Goal: Information Seeking & Learning: Check status

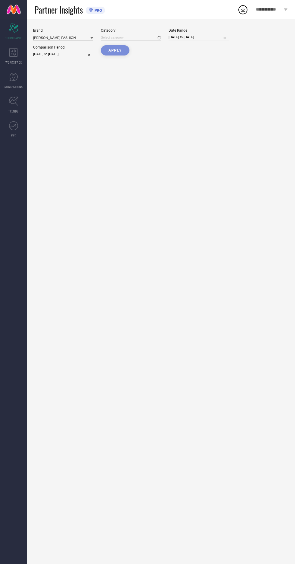
type input "All"
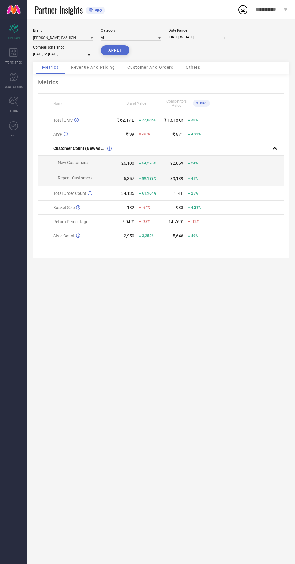
select select "7"
select select "2025"
select select "8"
select select "2025"
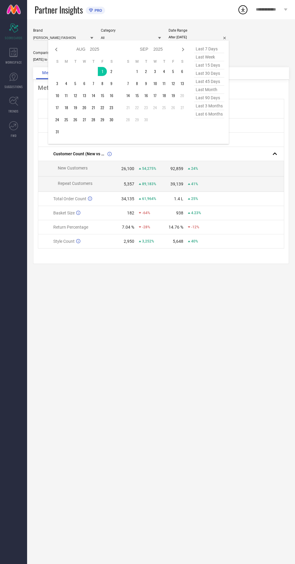
type input "[DATE] to [DATE]"
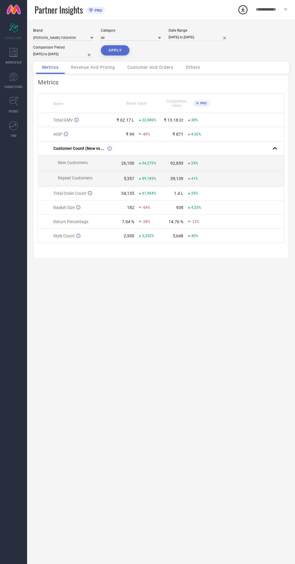
click at [119, 55] on button "APPLY" at bounding box center [115, 50] width 29 height 10
select select "7"
select select "2025"
select select "8"
select select "2025"
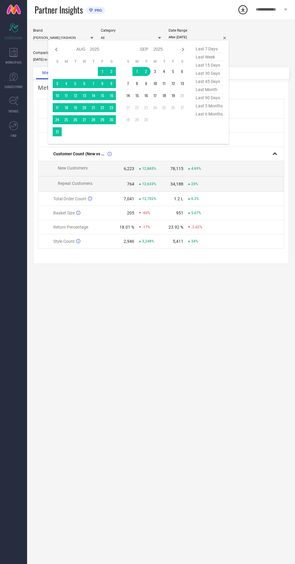
type input "[DATE] to [DATE]"
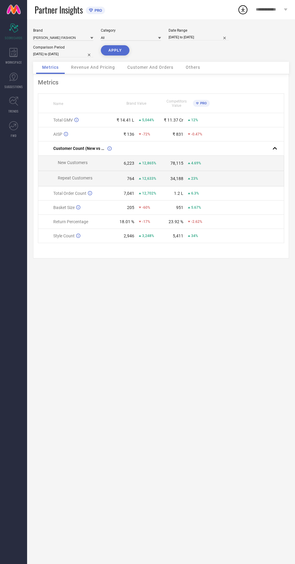
select select "8"
select select "2025"
select select "9"
select select "2025"
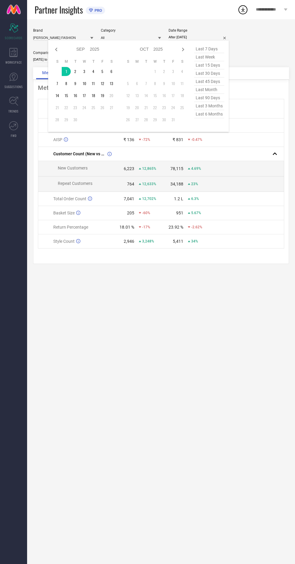
type input "[DATE] to [DATE]"
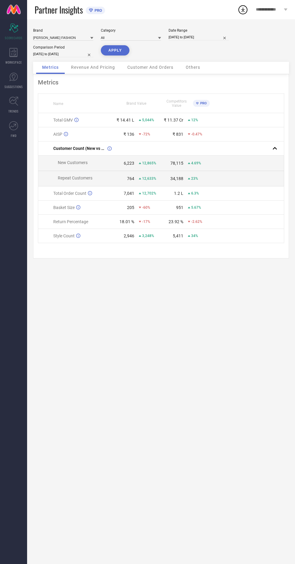
click at [121, 52] on button "APPLY" at bounding box center [115, 50] width 29 height 10
click at [99, 68] on span "Revenue And Pricing" at bounding box center [93, 67] width 44 height 5
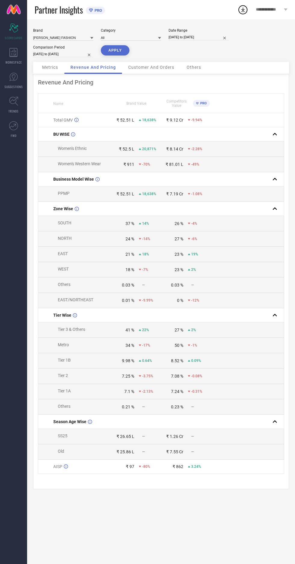
click at [46, 73] on div "Metrics" at bounding box center [50, 68] width 28 height 12
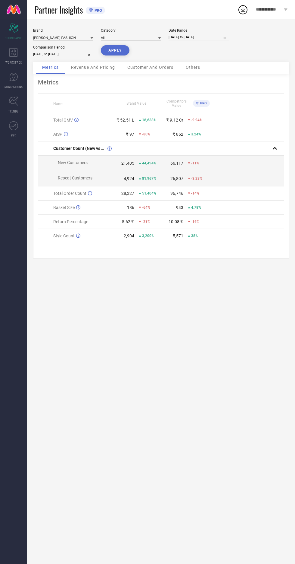
click at [163, 68] on span "Customer And Orders" at bounding box center [150, 67] width 46 height 5
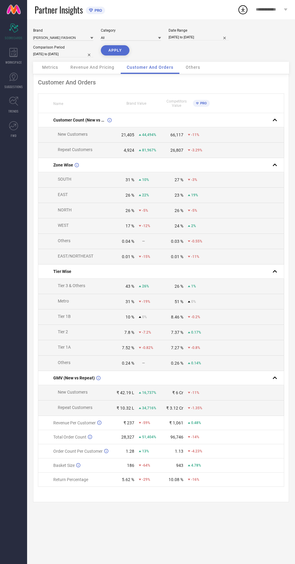
click at [197, 69] on span "Others" at bounding box center [193, 67] width 14 height 5
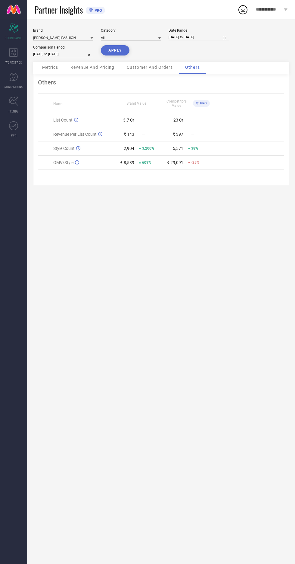
click at [40, 69] on div "Metrics" at bounding box center [50, 68] width 28 height 12
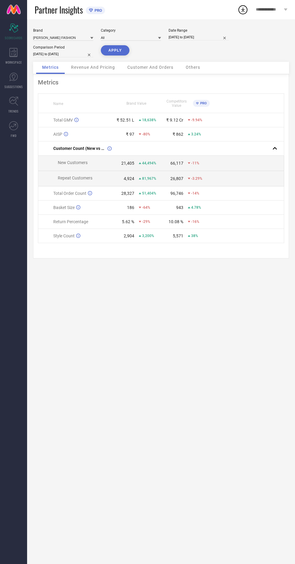
click at [278, 9] on span "**********" at bounding box center [269, 9] width 27 height 5
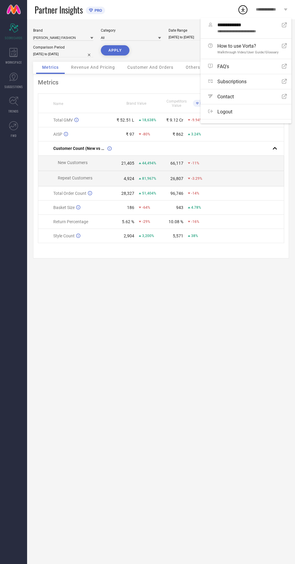
click at [73, 351] on div "Brand [PERSON_NAME] FASHION Category All Date Range [DATE] to [DATE] Comparison…" at bounding box center [161, 291] width 268 height 544
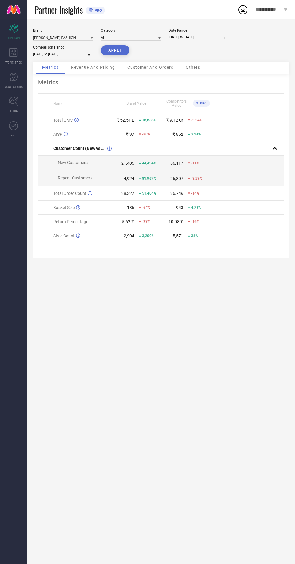
click at [245, 11] on icon at bounding box center [243, 9] width 11 height 11
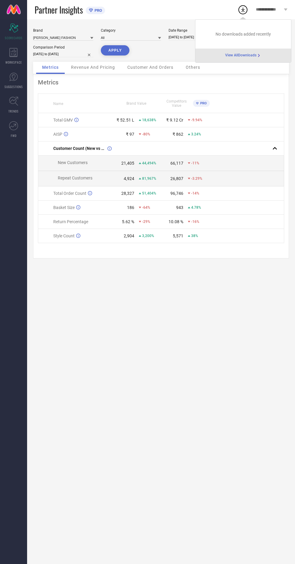
click at [55, 358] on div "Brand [PERSON_NAME] FASHION Category All Date Range [DATE] to [DATE] Comparison…" at bounding box center [161, 291] width 268 height 544
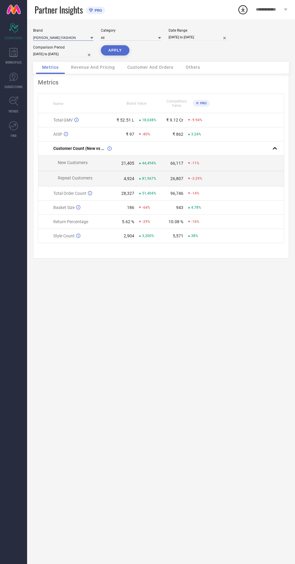
click at [45, 40] on input at bounding box center [63, 37] width 60 height 6
click at [173, 64] on div "Customer And Orders" at bounding box center [150, 68] width 58 height 12
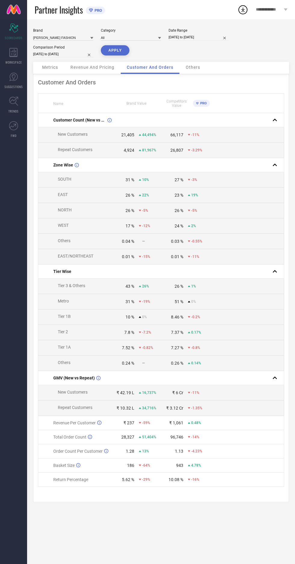
click at [43, 67] on span "Metrics" at bounding box center [50, 67] width 16 height 5
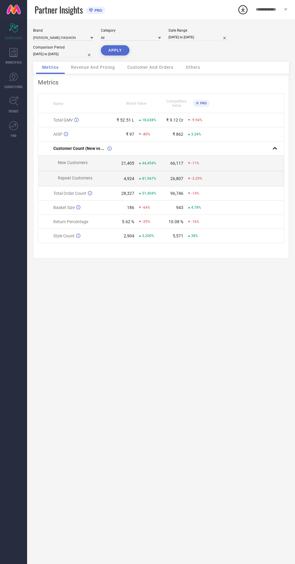
select select "7"
select select "2024"
select select "8"
select select "2024"
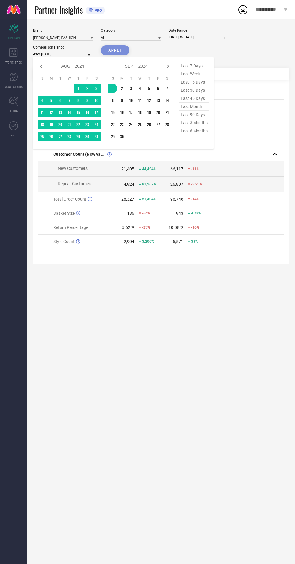
type input "[DATE] to [DATE]"
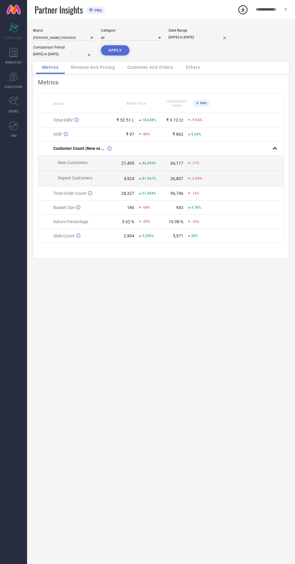
click at [118, 54] on button "APPLY" at bounding box center [115, 50] width 29 height 10
click at [11, 61] on span "WORKSPACE" at bounding box center [13, 62] width 17 height 5
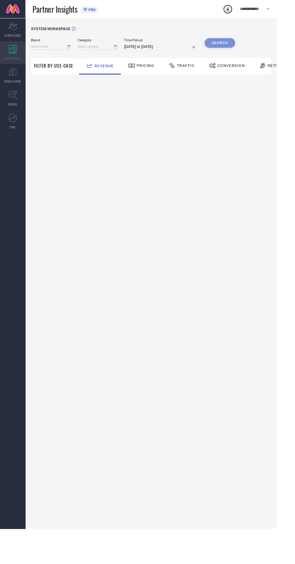
type input "[PERSON_NAME] FASHION"
type input "All"
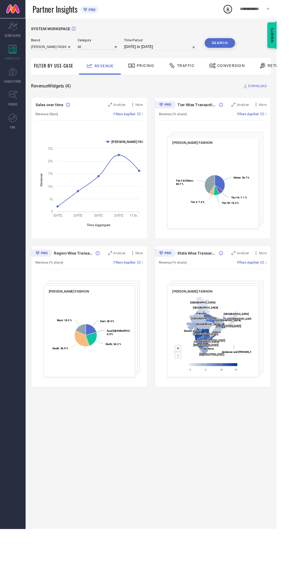
click at [127, 165] on icon at bounding box center [127, 165] width 2 height 2
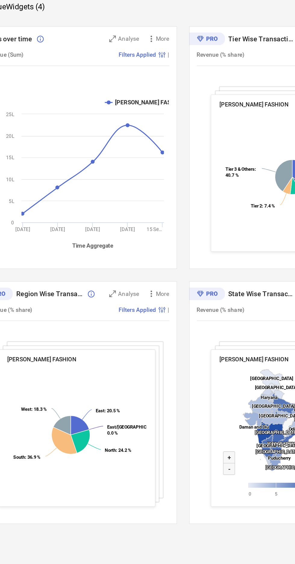
click at [127, 164] on icon at bounding box center [127, 165] width 2 height 2
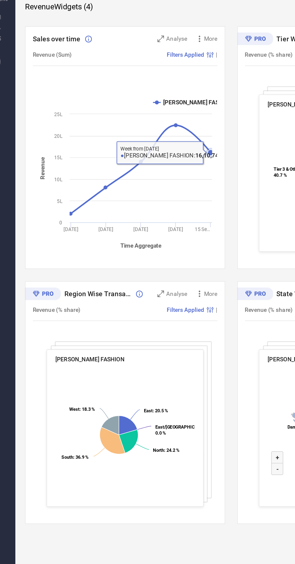
click at [68, 218] on icon at bounding box center [105, 192] width 87 height 55
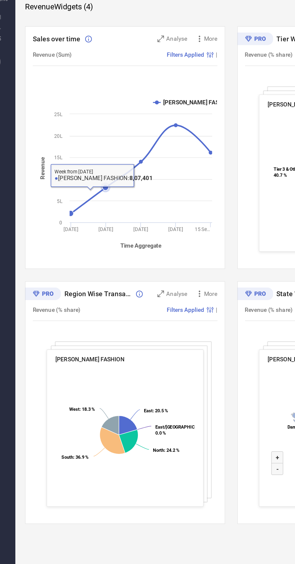
click at [87, 201] on icon at bounding box center [105, 192] width 87 height 55
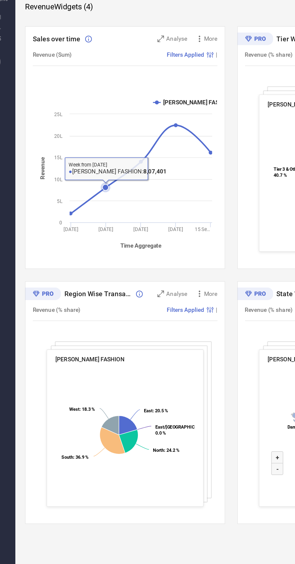
click at [103, 191] on icon at bounding box center [105, 192] width 87 height 55
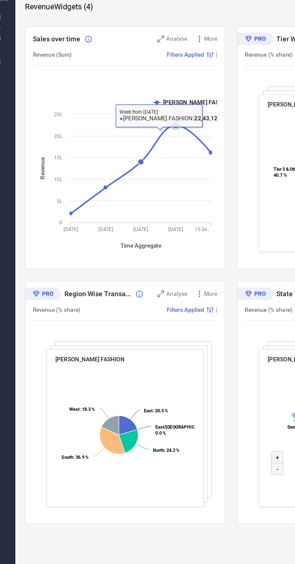
click at [127, 165] on icon at bounding box center [127, 165] width 4 height 4
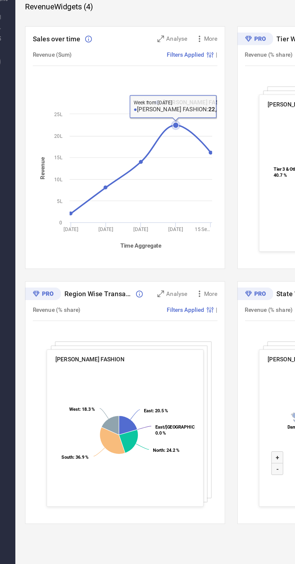
click at [152, 179] on rect at bounding box center [95, 195] width 115 height 102
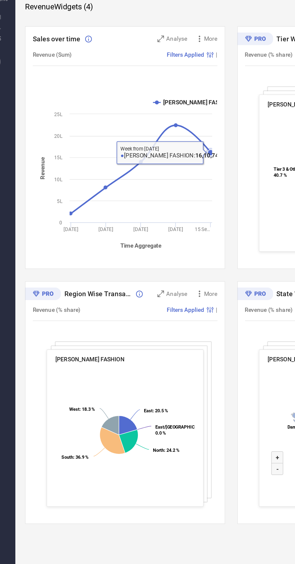
click at [147, 181] on icon at bounding box center [149, 182] width 4 height 4
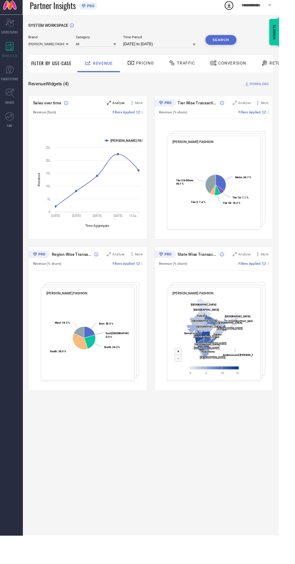
click at [119, 112] on icon at bounding box center [117, 111] width 4 height 4
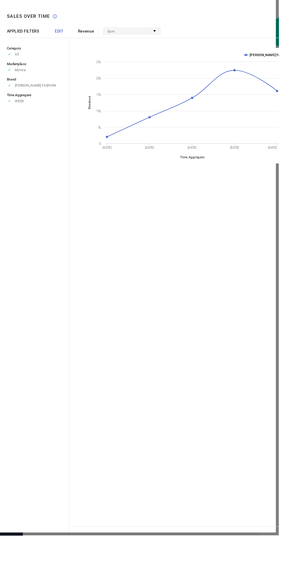
click at [153, 35] on div "Sum" at bounding box center [142, 36] width 60 height 7
click at [103, 34] on div "Revenue Sum No options available" at bounding box center [130, 37] width 90 height 8
click at [67, 36] on span "EDIT" at bounding box center [65, 36] width 9 height 5
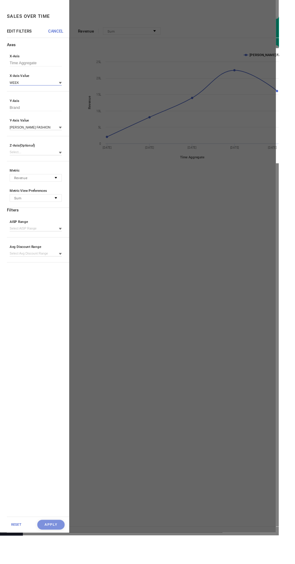
click at [22, 89] on input at bounding box center [41, 90] width 55 height 6
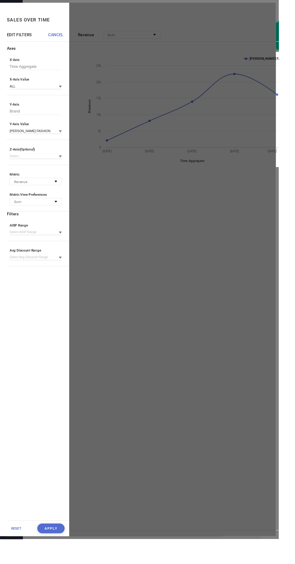
click at [20, 150] on div "Axes X-Axis Time Aggregate X-Axis Value ALL Y-Axis Brand Y-Axis Value [PERSON_N…" at bounding box center [43, 296] width 65 height 496
click at [110, 272] on div at bounding box center [184, 282] width 216 height 558
click at [273, 179] on div at bounding box center [184, 282] width 216 height 558
